Goal: Task Accomplishment & Management: Use online tool/utility

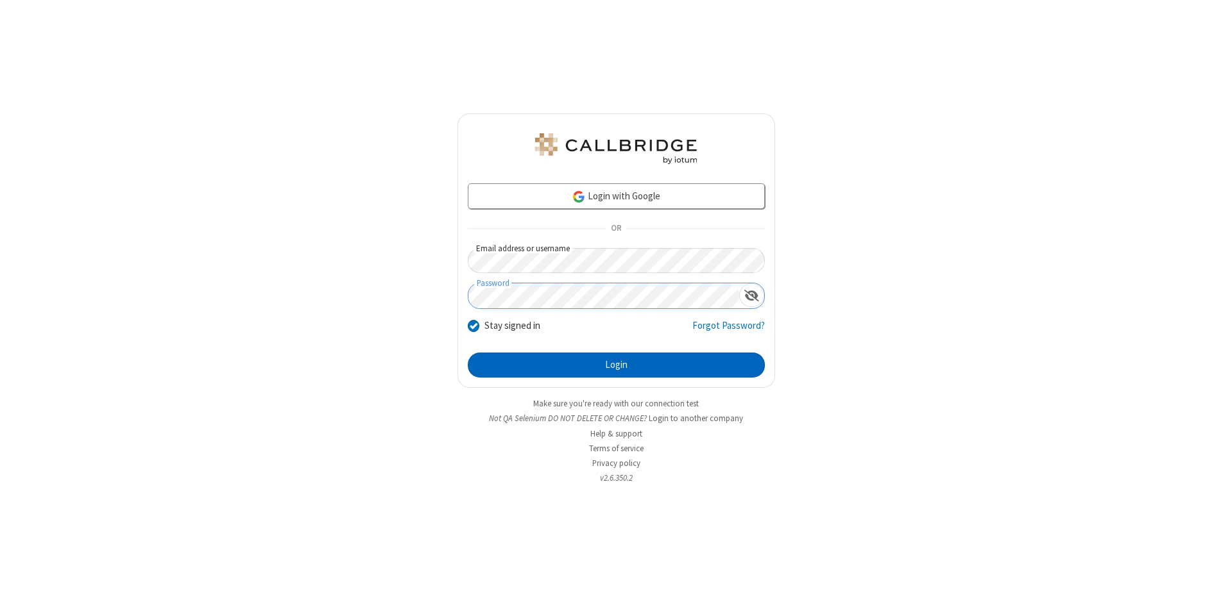
click at [616, 366] on button "Login" at bounding box center [616, 366] width 297 height 26
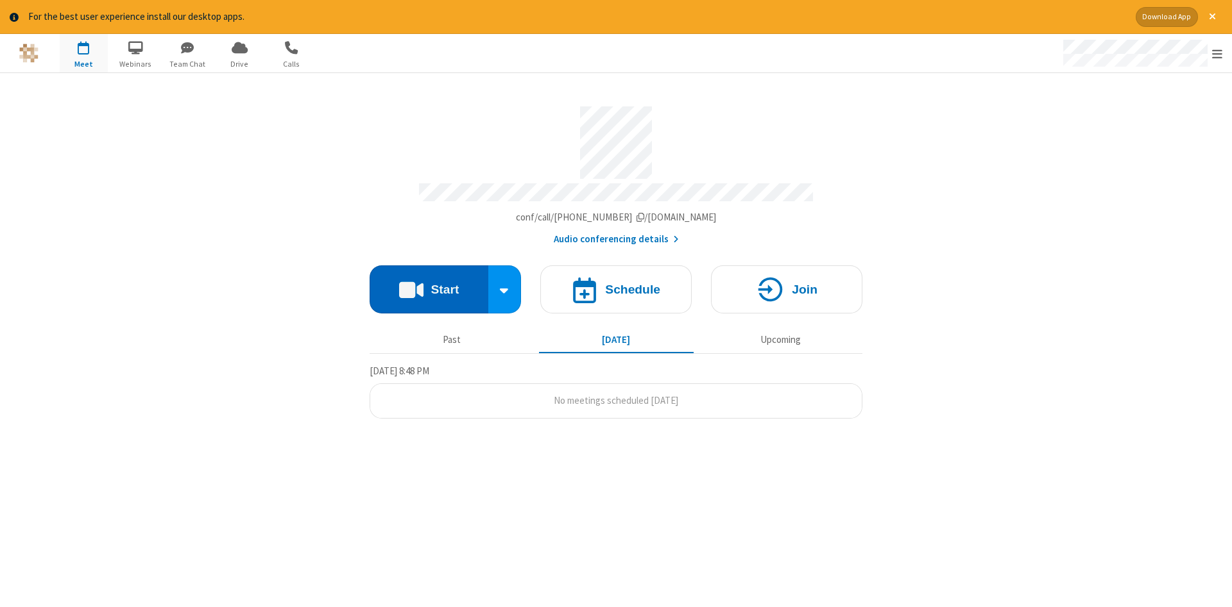
click at [429, 285] on button "Start" at bounding box center [429, 290] width 119 height 48
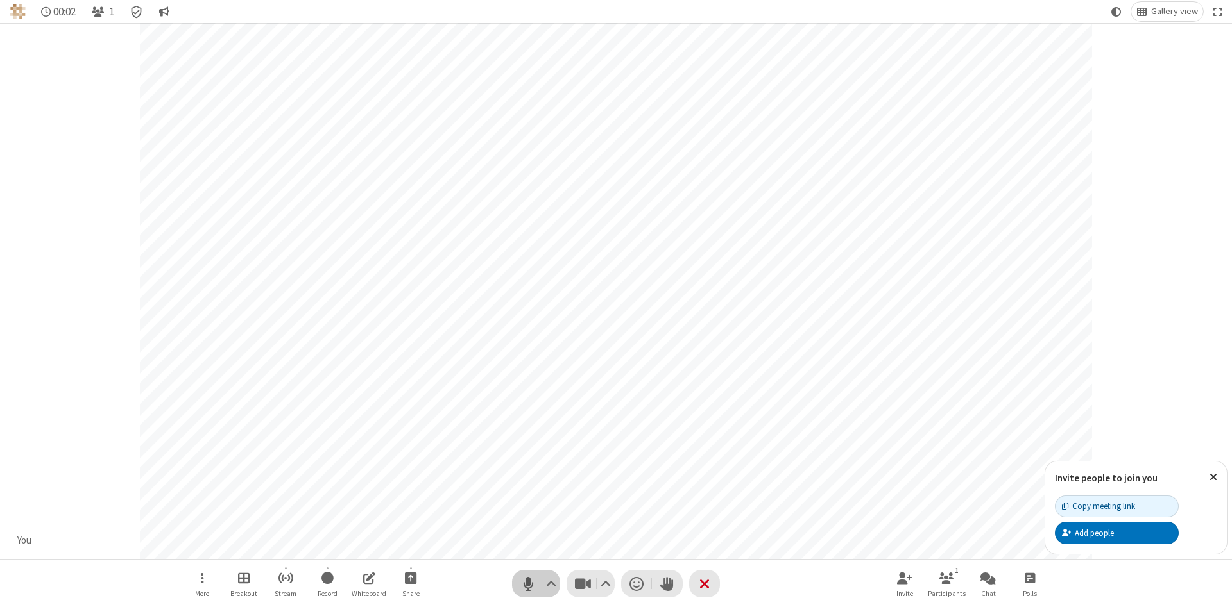
click at [528, 584] on span "Mute (Alt+A)" at bounding box center [527, 584] width 19 height 19
click at [528, 584] on span "Unmute (Alt+A)" at bounding box center [527, 584] width 19 height 19
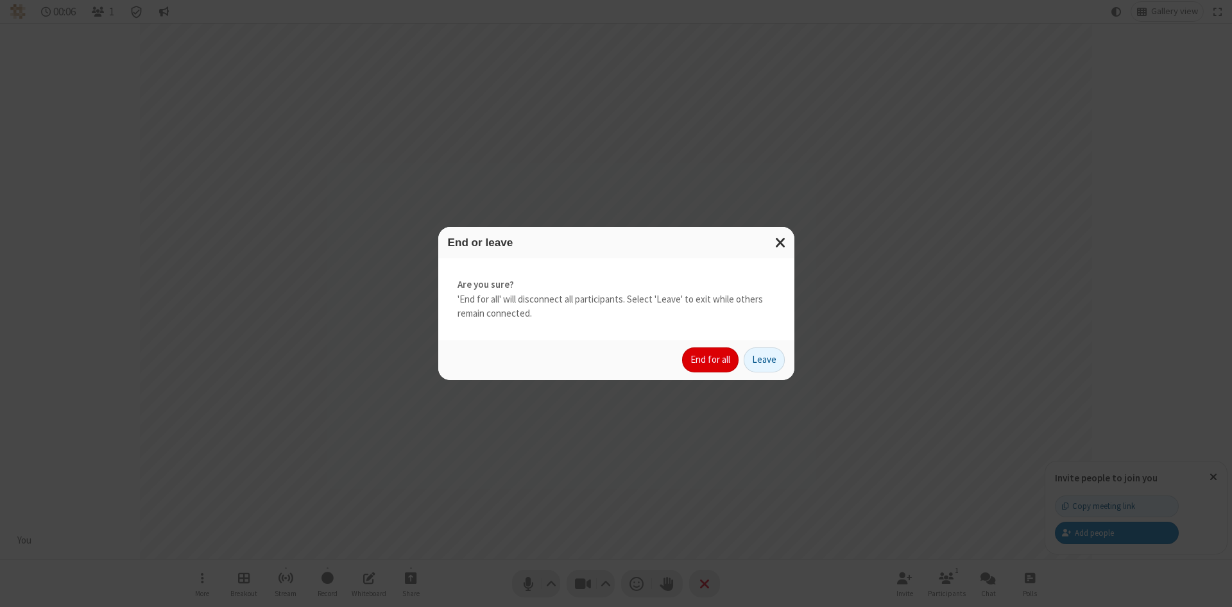
click at [711, 360] on button "End for all" at bounding box center [710, 361] width 56 height 26
